Goal: Task Accomplishment & Management: Complete application form

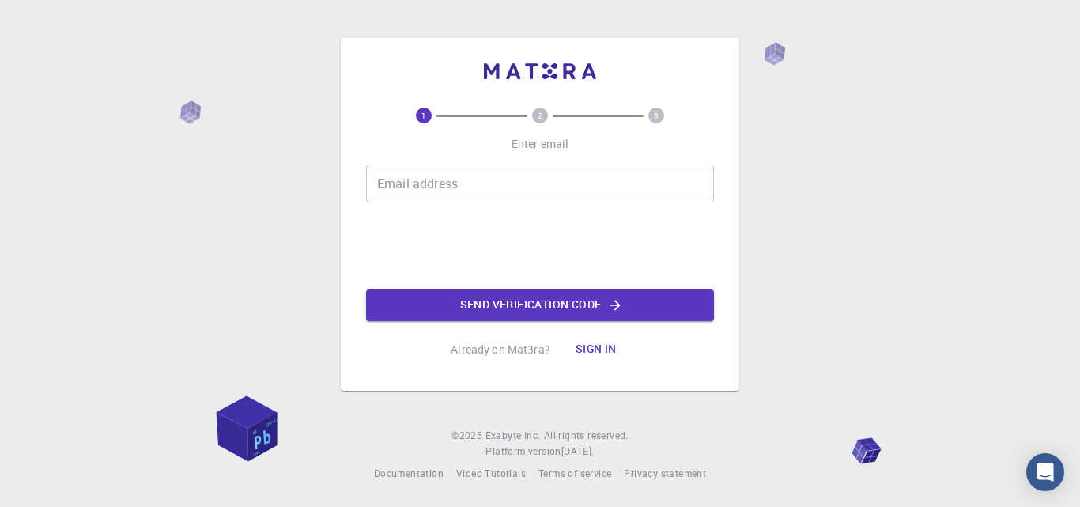
click at [448, 194] on input "Email address" at bounding box center [540, 183] width 348 height 38
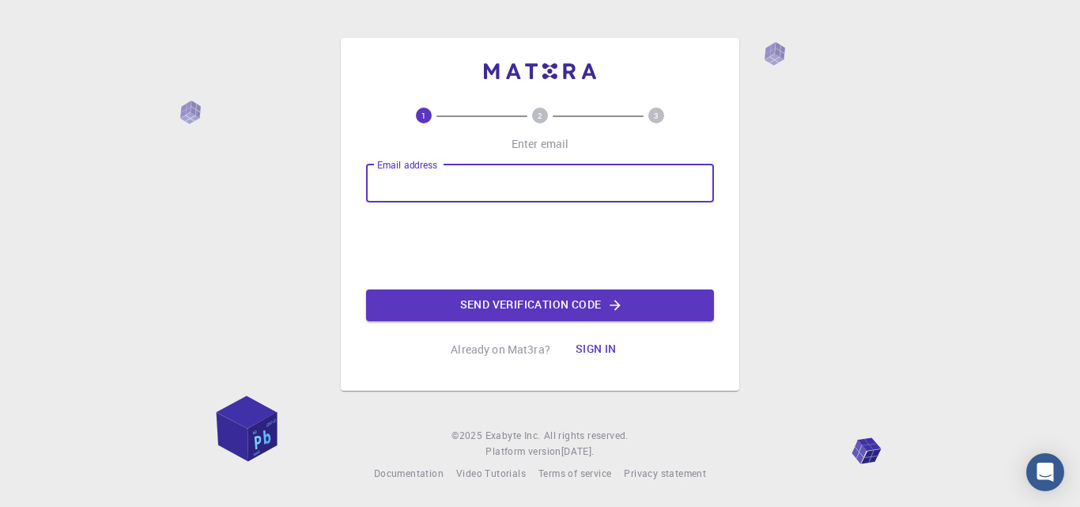
type input "[EMAIL_ADDRESS][DOMAIN_NAME]"
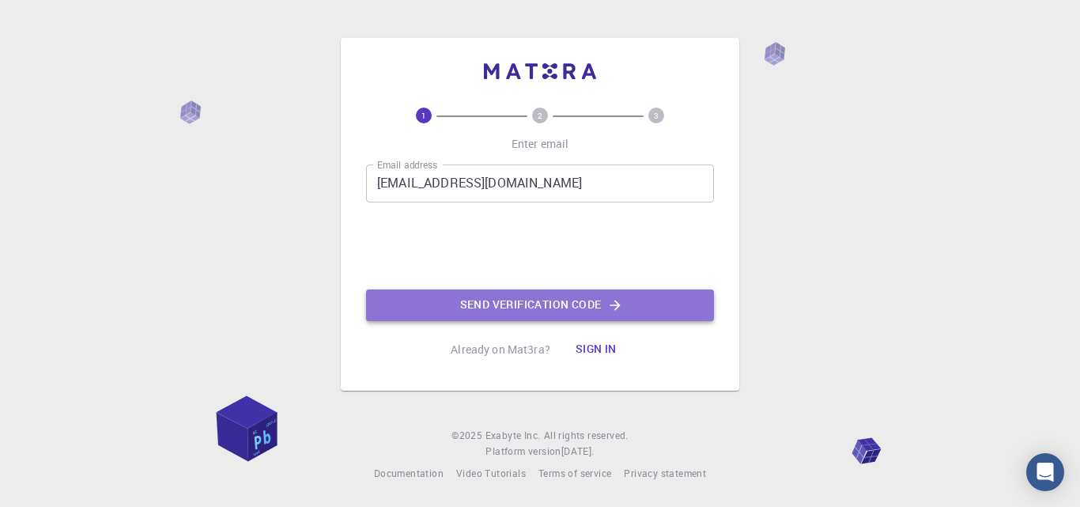
click at [535, 303] on button "Send verification code" at bounding box center [540, 305] width 348 height 32
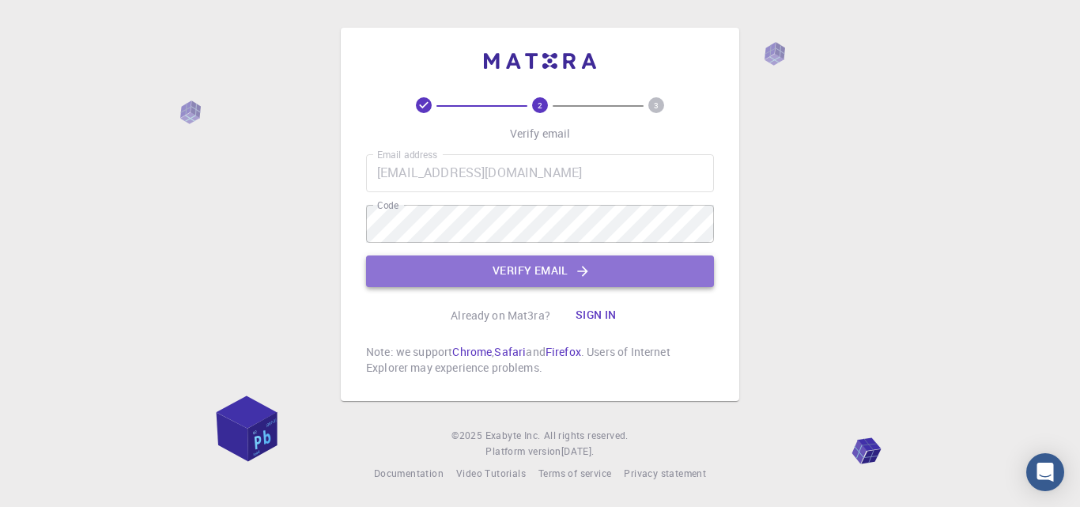
click at [504, 262] on button "Verify email" at bounding box center [540, 271] width 348 height 32
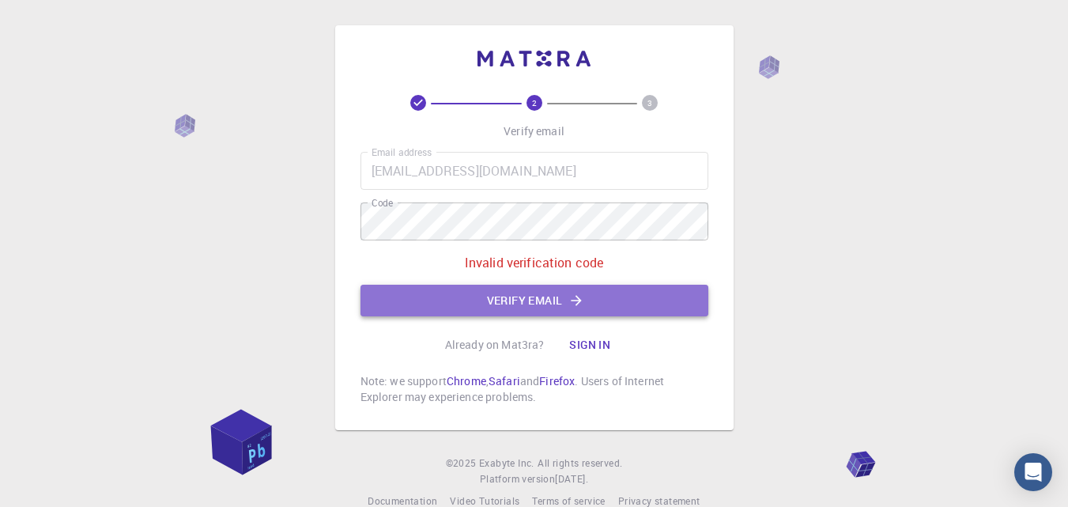
click at [494, 295] on button "Verify email" at bounding box center [534, 301] width 348 height 32
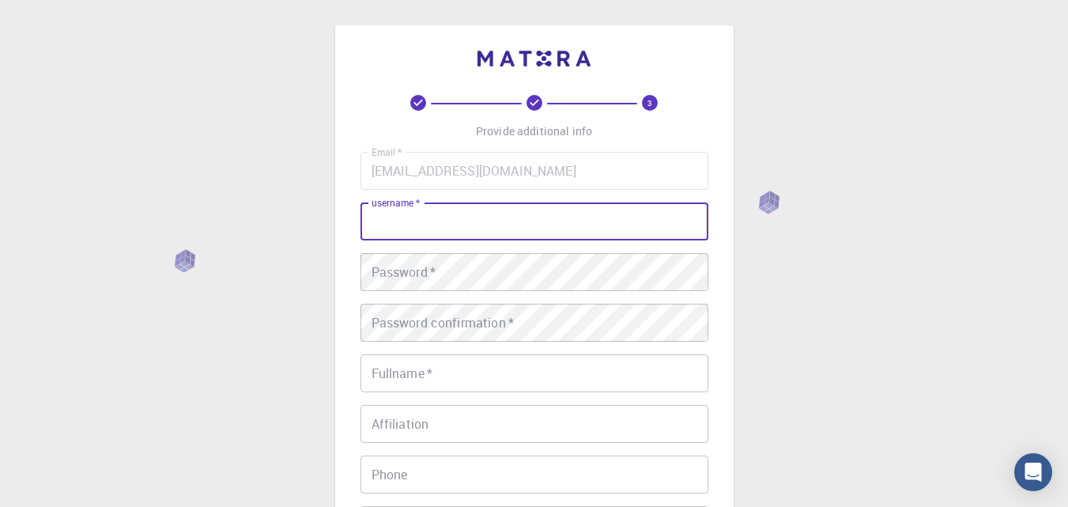
click at [475, 209] on input "username   *" at bounding box center [534, 221] width 348 height 38
type input "[PERSON_NAME]"
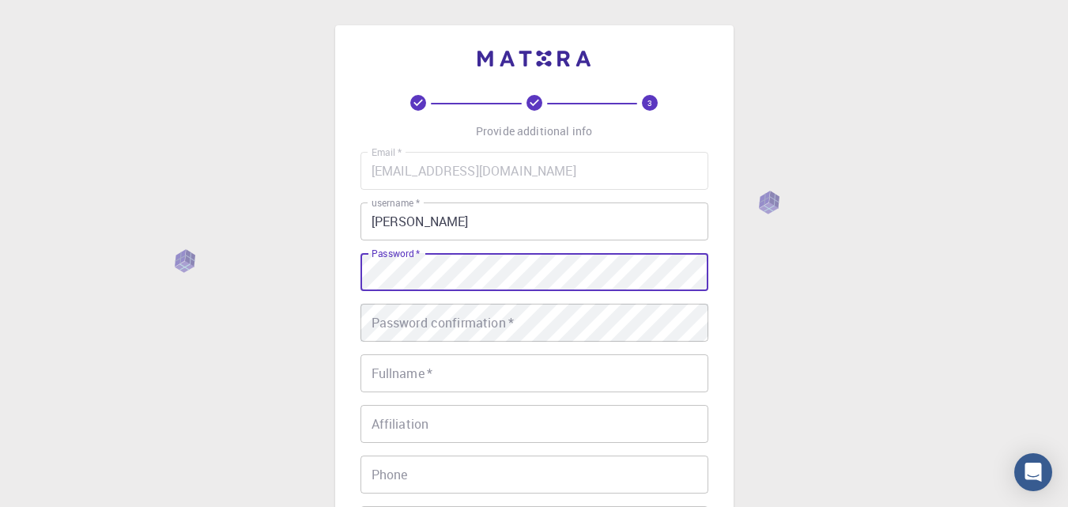
click at [262, 289] on div "3 Provide additional info Email   * [EMAIL_ADDRESS][DOMAIN_NAME] Email   * user…" at bounding box center [534, 402] width 1068 height 805
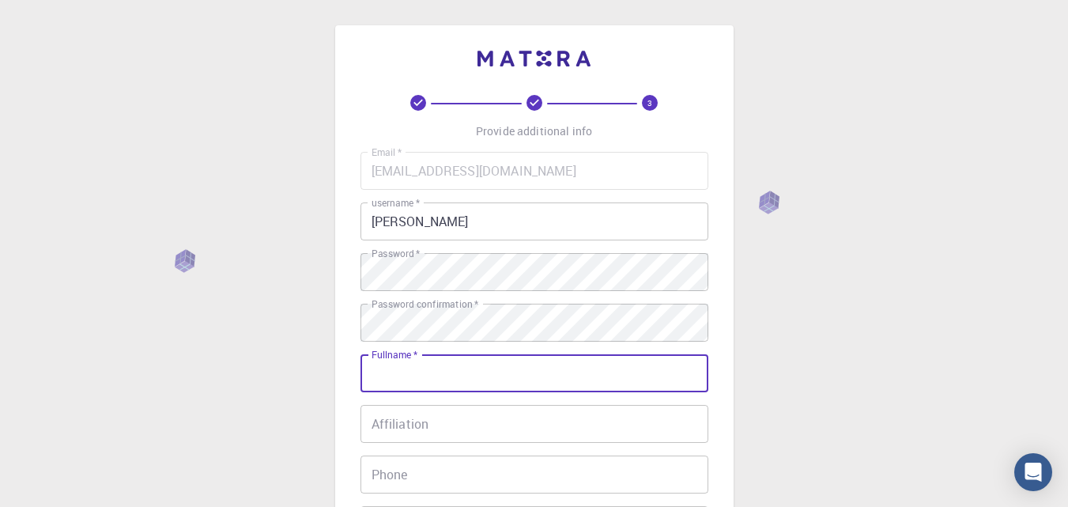
click at [476, 378] on input "Fullname   *" at bounding box center [534, 373] width 348 height 38
type input "[PERSON_NAME]"
type input "01008553313"
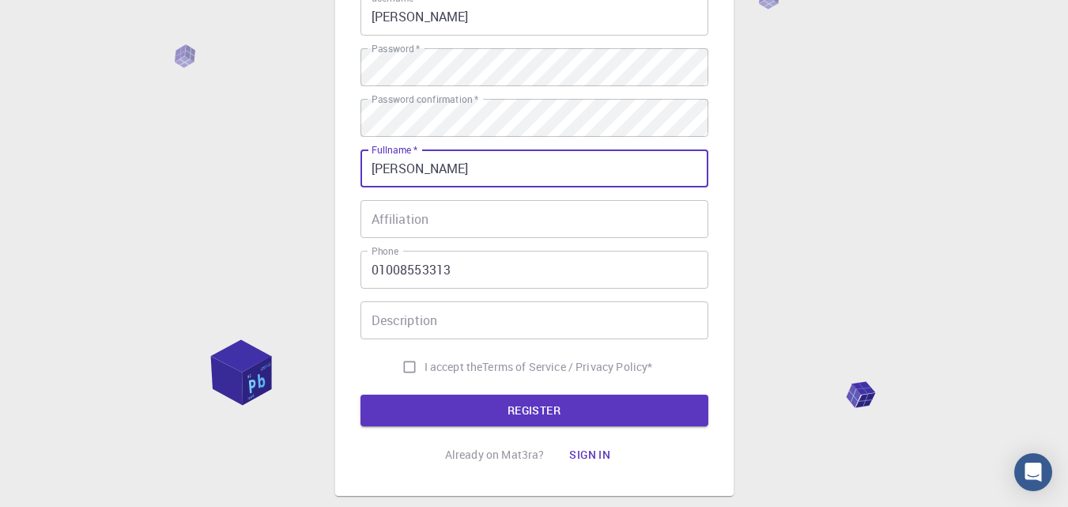
scroll to position [213, 0]
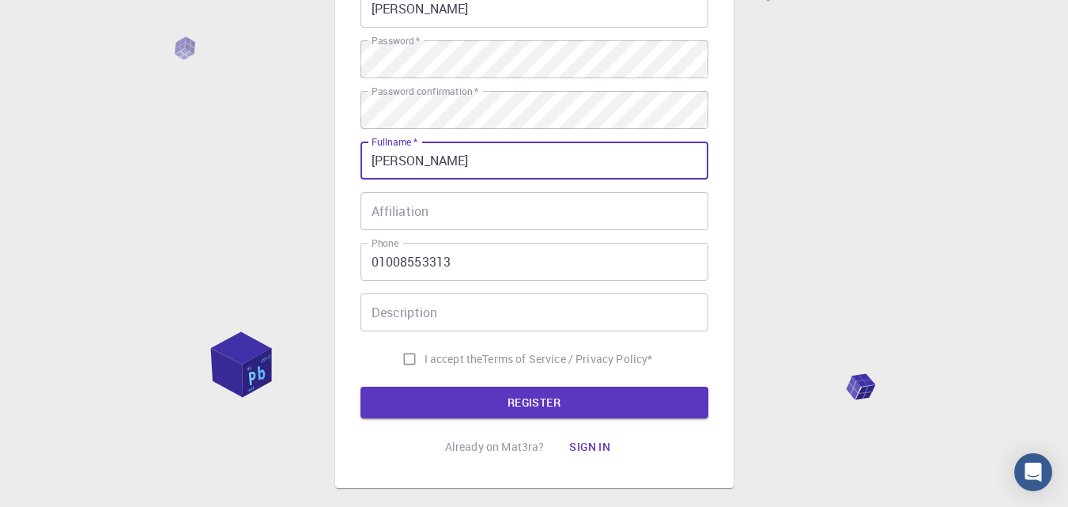
click at [430, 364] on span "I accept the" at bounding box center [453, 359] width 58 height 16
click at [424, 364] on input "I accept the Terms of Service / Privacy Policy *" at bounding box center [409, 359] width 30 height 30
checkbox input "true"
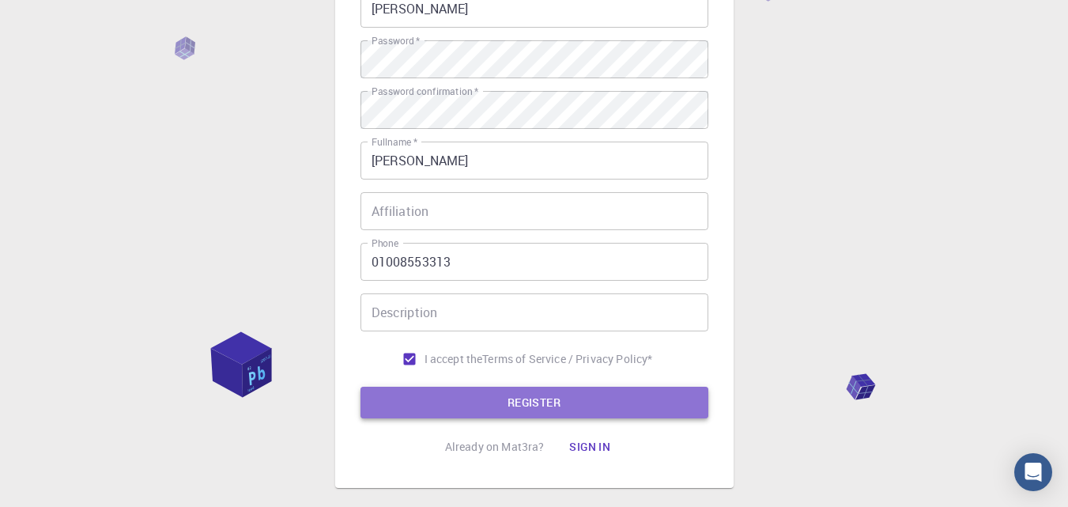
click at [512, 396] on button "REGISTER" at bounding box center [534, 403] width 348 height 32
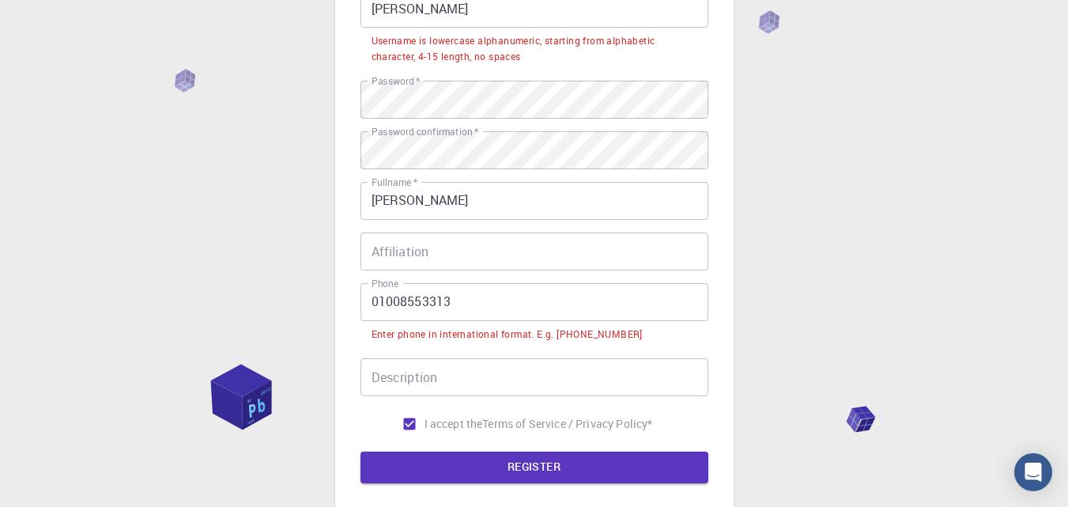
click at [373, 305] on input "01008553313" at bounding box center [534, 302] width 348 height 38
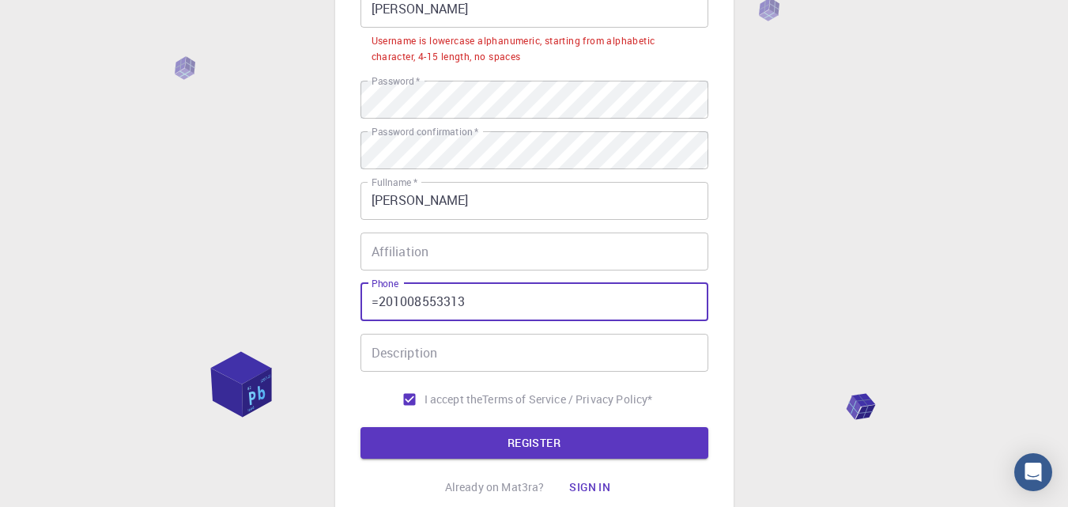
type input "=201008553313"
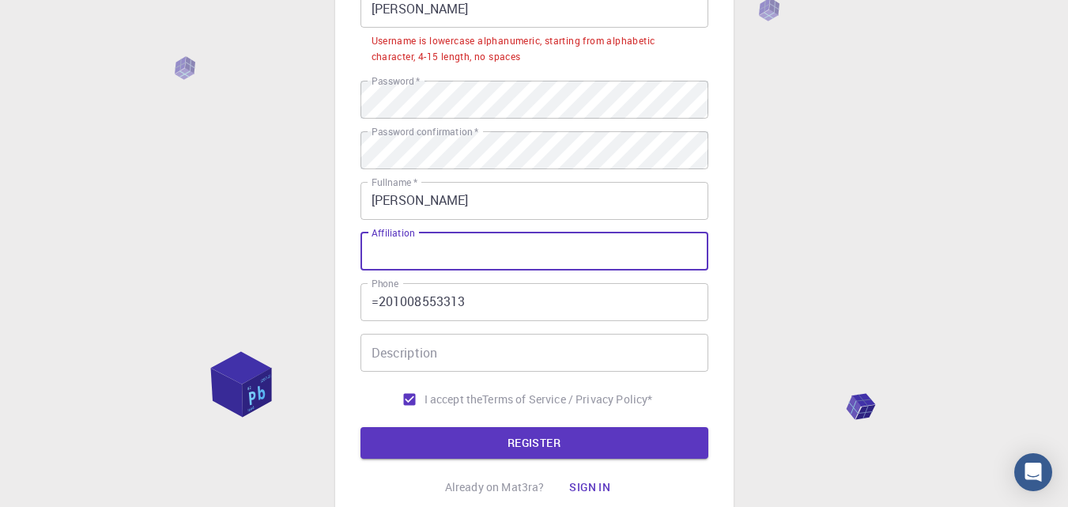
click at [615, 251] on input "Affiliation" at bounding box center [534, 251] width 348 height 38
type input "="
type input "+2"
drag, startPoint x: 423, startPoint y: 260, endPoint x: 345, endPoint y: 243, distance: 80.2
click at [345, 243] on div "3 Provide additional info Email   * [EMAIL_ADDRESS][DOMAIN_NAME] Email   * user…" at bounding box center [534, 170] width 398 height 715
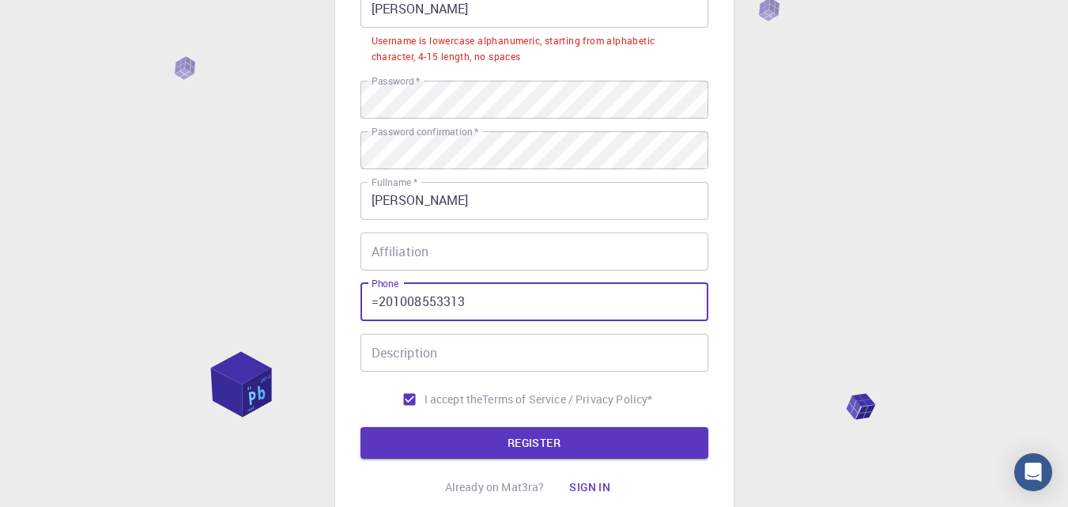
drag, startPoint x: 379, startPoint y: 298, endPoint x: 368, endPoint y: 300, distance: 11.3
click at [368, 300] on input "=201008553313" at bounding box center [534, 302] width 348 height 38
paste input "+2"
type input "[PHONE_NUMBER]"
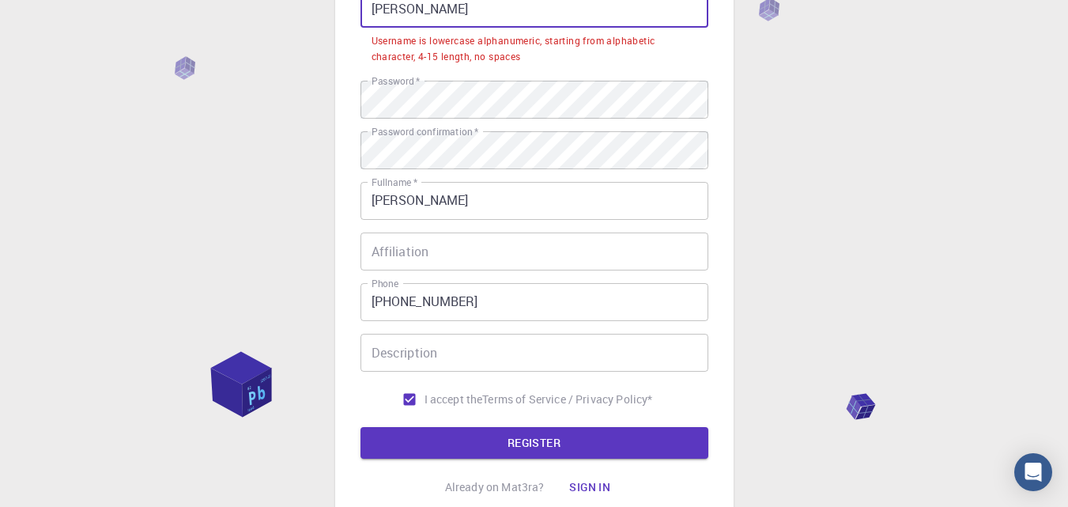
click at [431, 21] on input "[PERSON_NAME]" at bounding box center [534, 9] width 348 height 38
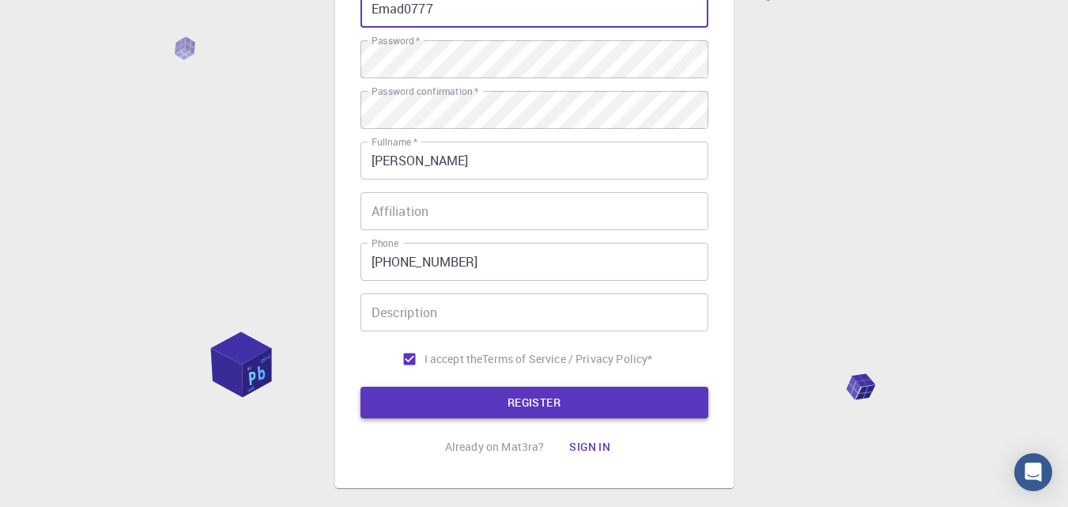
click at [542, 409] on button "REGISTER" at bounding box center [534, 403] width 348 height 32
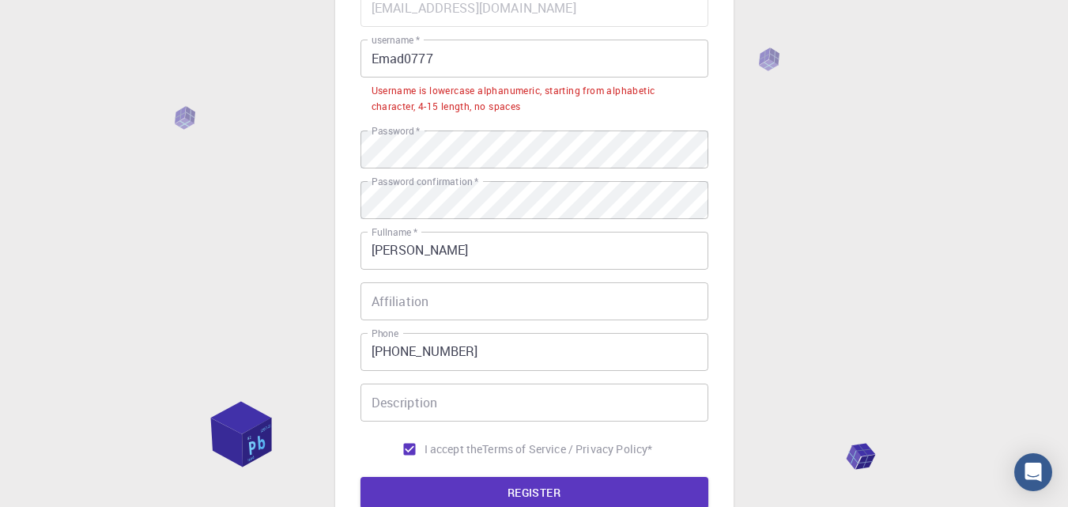
scroll to position [136, 0]
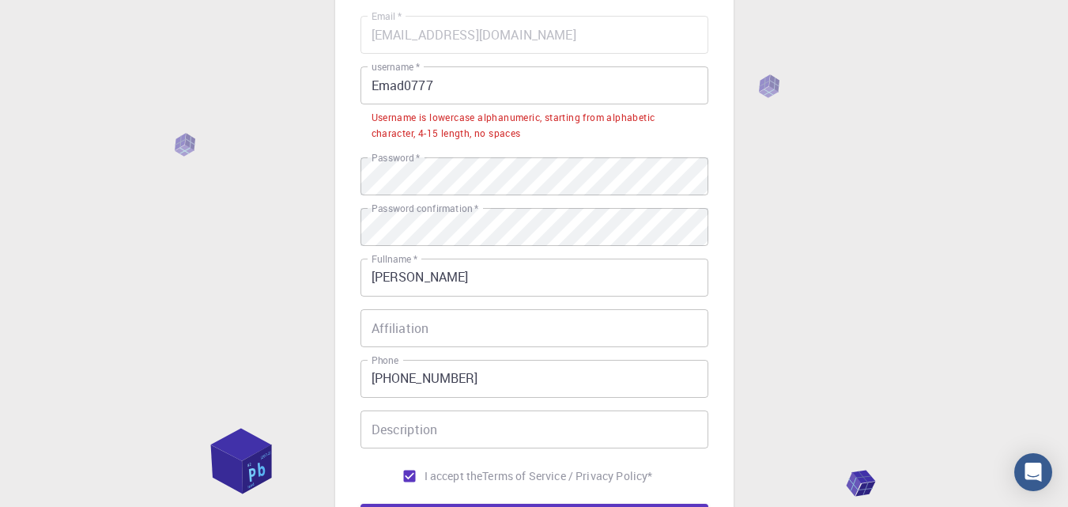
click at [379, 84] on input "Emad0777" at bounding box center [534, 85] width 348 height 38
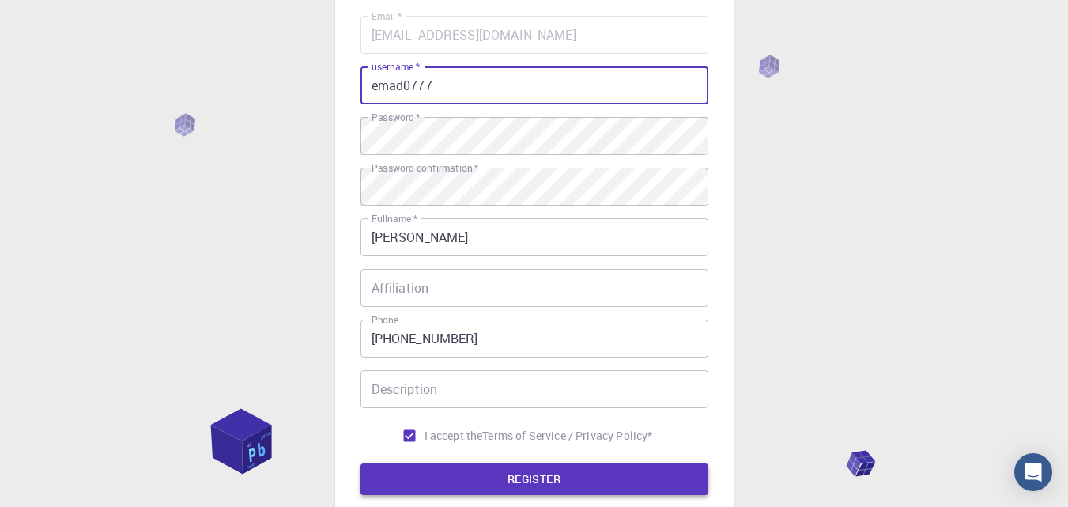
type input "emad0777"
click at [543, 484] on button "REGISTER" at bounding box center [534, 479] width 348 height 32
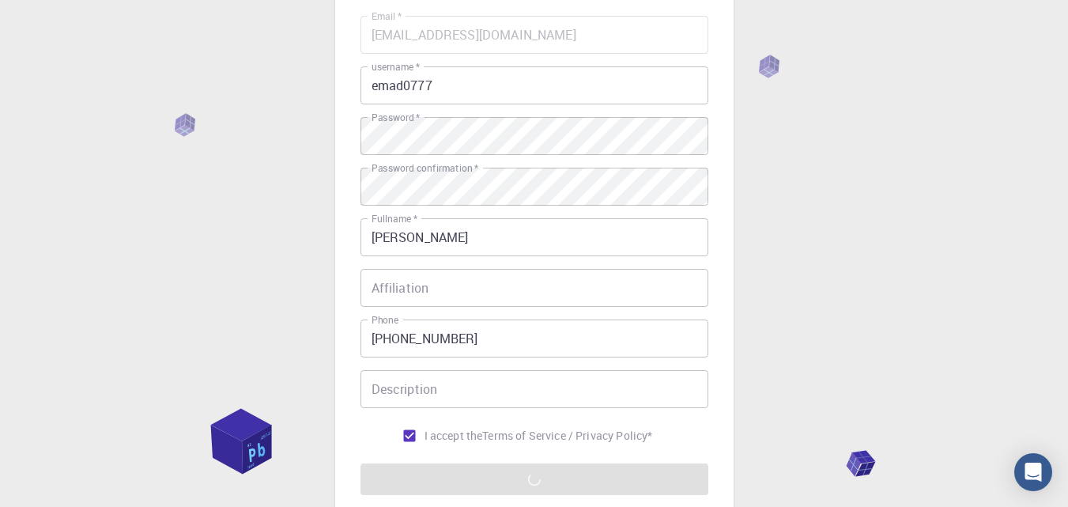
scroll to position [298, 0]
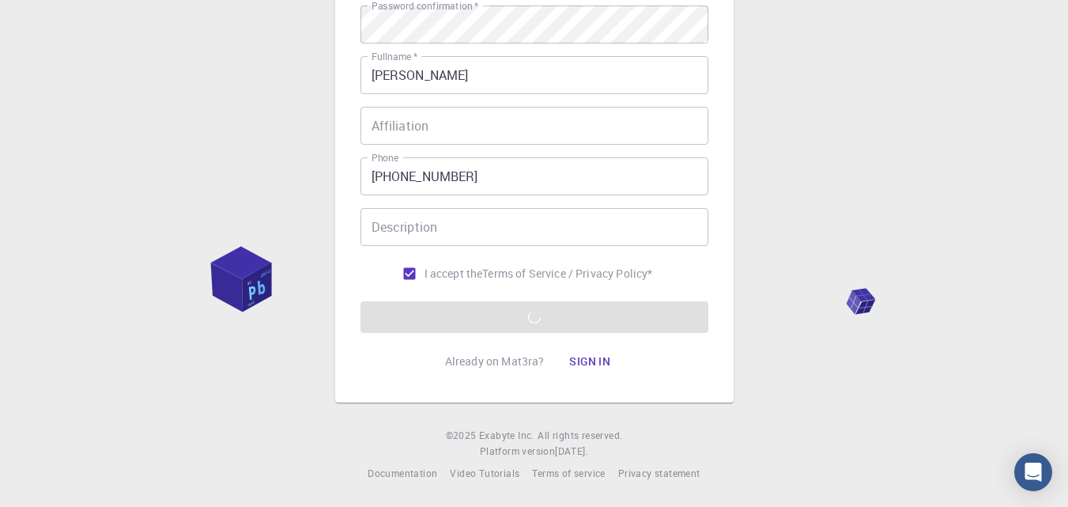
click at [824, 409] on div "3 Provide additional info Email   * [EMAIL_ADDRESS][DOMAIN_NAME] Email   * user…" at bounding box center [534, 104] width 1068 height 805
